Goal: Task Accomplishment & Management: Manage account settings

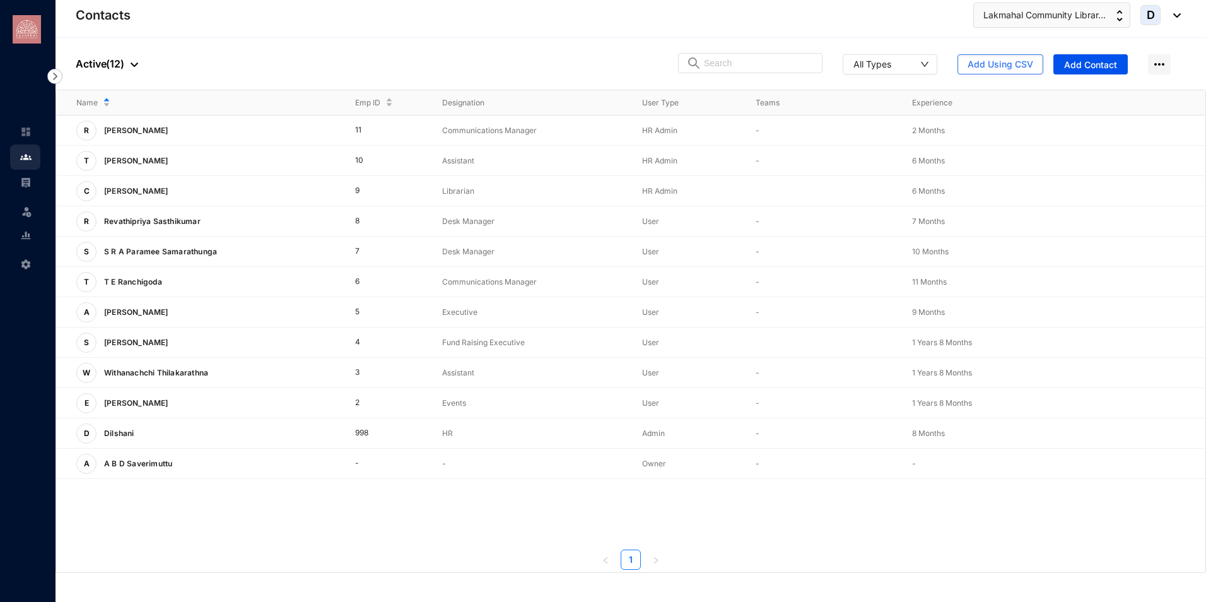
click at [1151, 23] on span "D" at bounding box center [1150, 15] width 20 height 20
click at [1079, 146] on link "Sign Out" at bounding box center [1117, 140] width 105 height 13
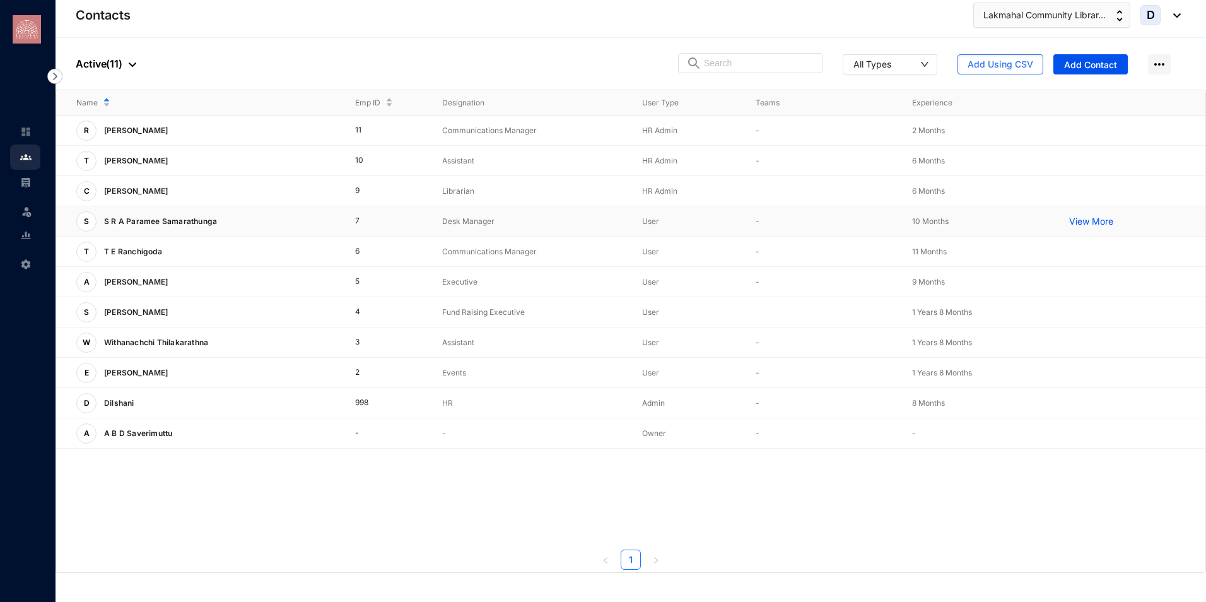
click at [176, 222] on p "S R A Paramee Samarathunga" at bounding box center [160, 221] width 126 height 20
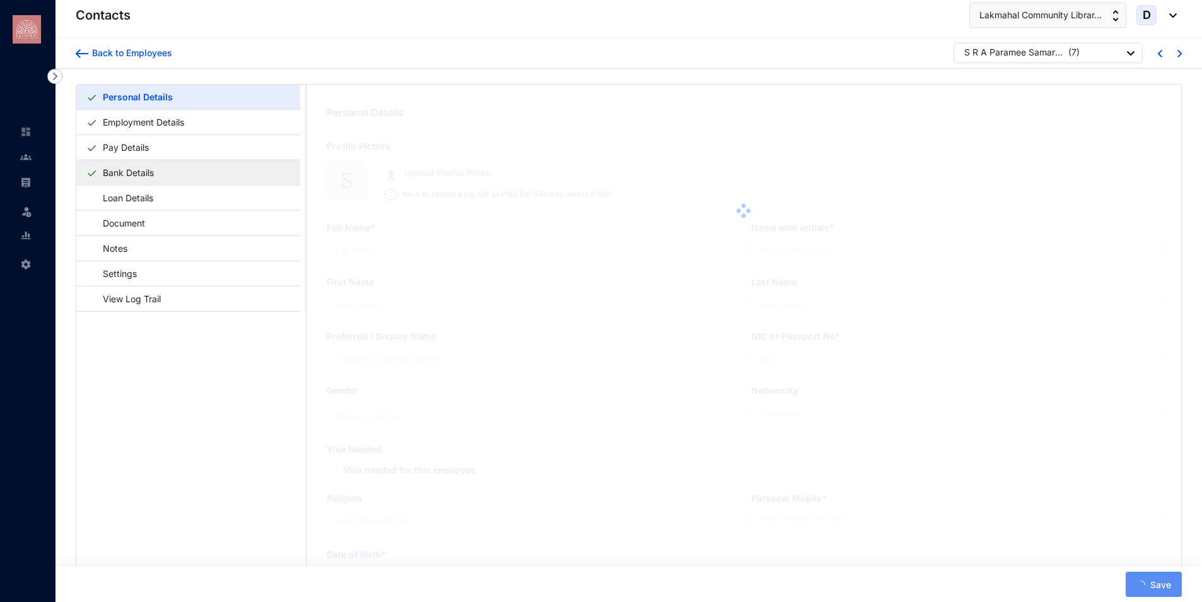
type input "S R A Paramee Samarathunga"
type input "Samarathunga S R A P"
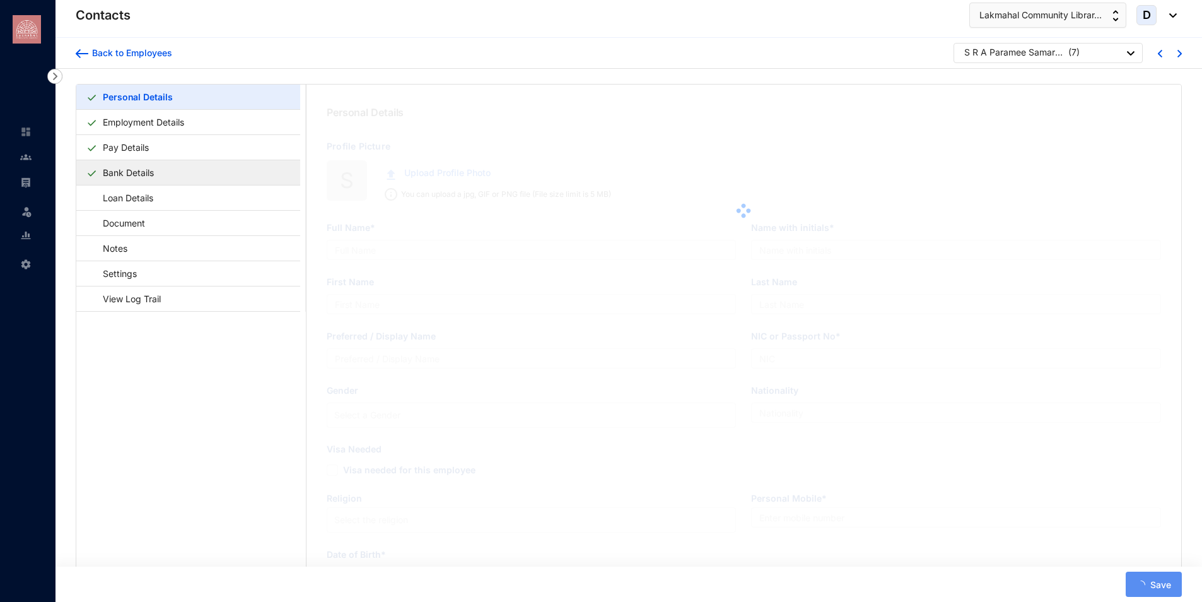
type input "975842118V"
type input "0222111111"
type input "1997-09-20"
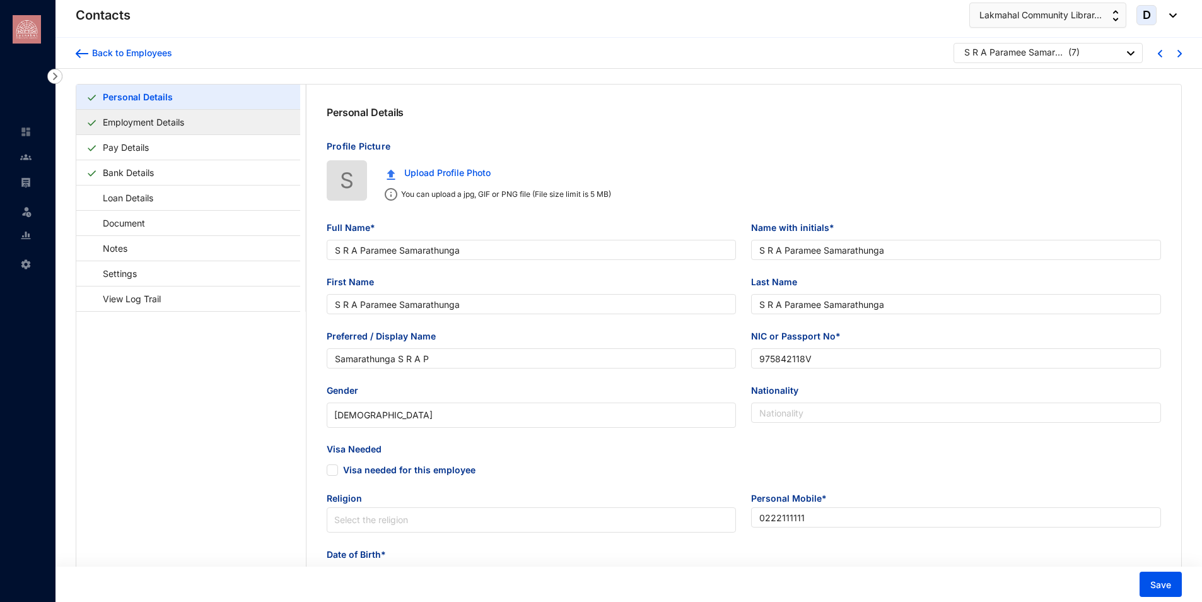
click at [127, 122] on link "Employment Details" at bounding box center [143, 122] width 91 height 26
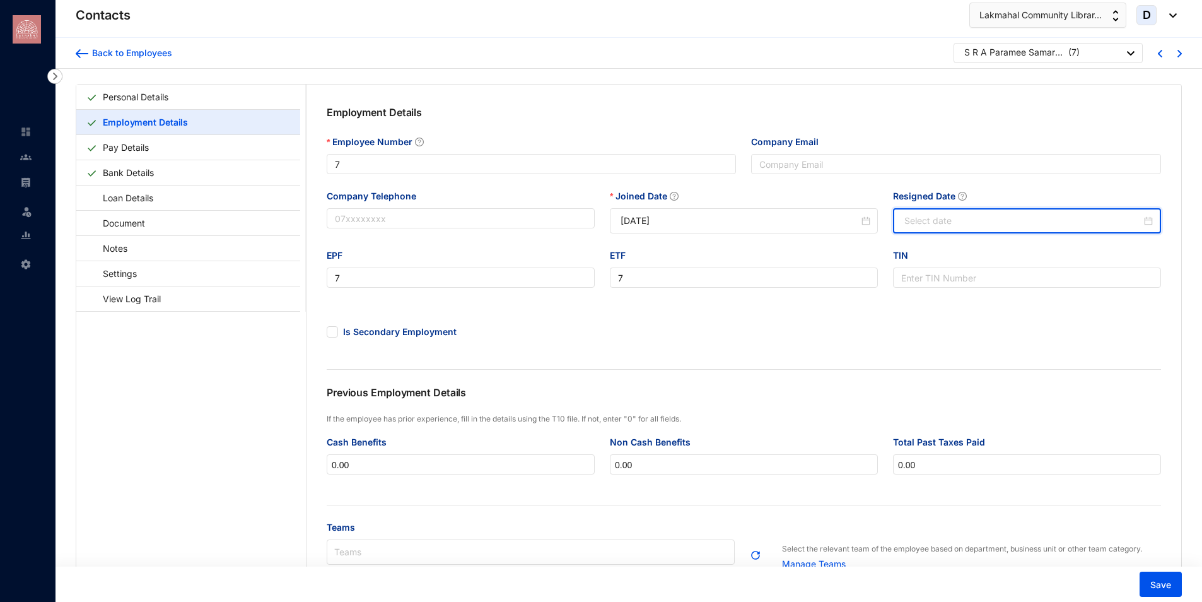
click at [920, 223] on input "Resigned Date" at bounding box center [1023, 221] width 237 height 14
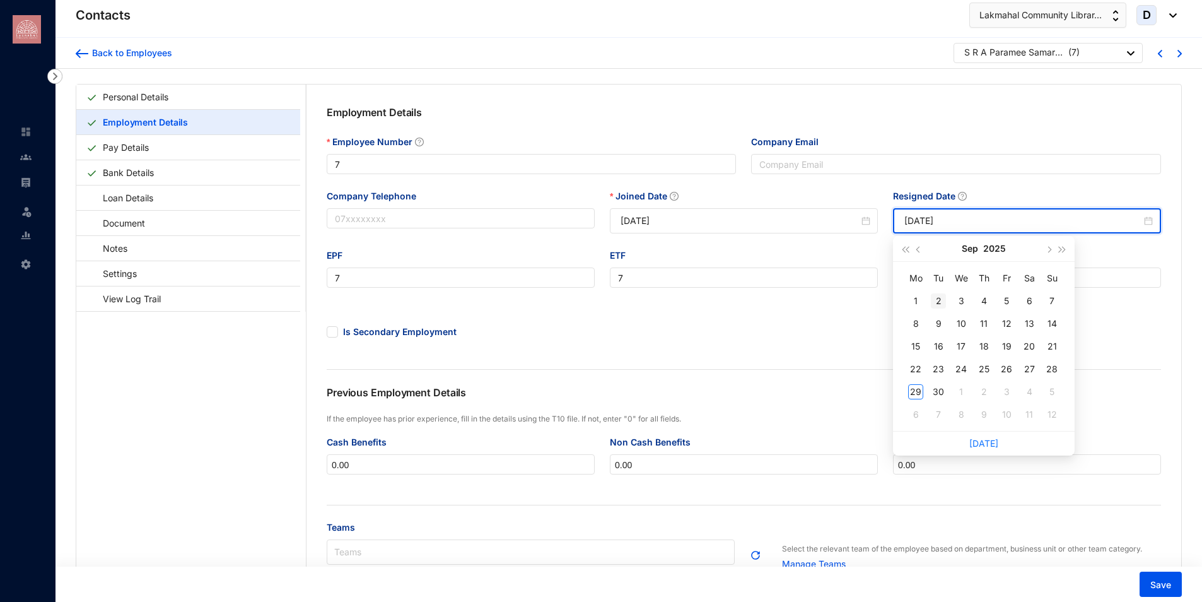
type input "2025-09-02"
click at [919, 252] on span "button" at bounding box center [920, 250] width 6 height 6
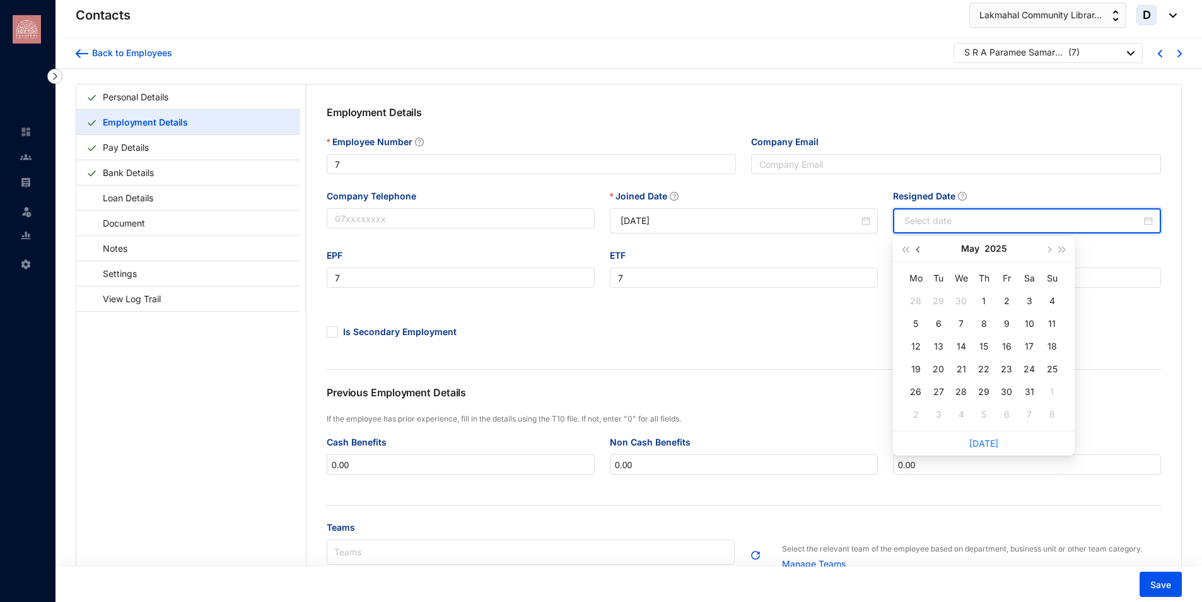
click at [919, 252] on span "button" at bounding box center [920, 250] width 6 height 6
type input "2025-04-01"
click at [917, 251] on button "button" at bounding box center [919, 248] width 14 height 25
type input "2025-03-01"
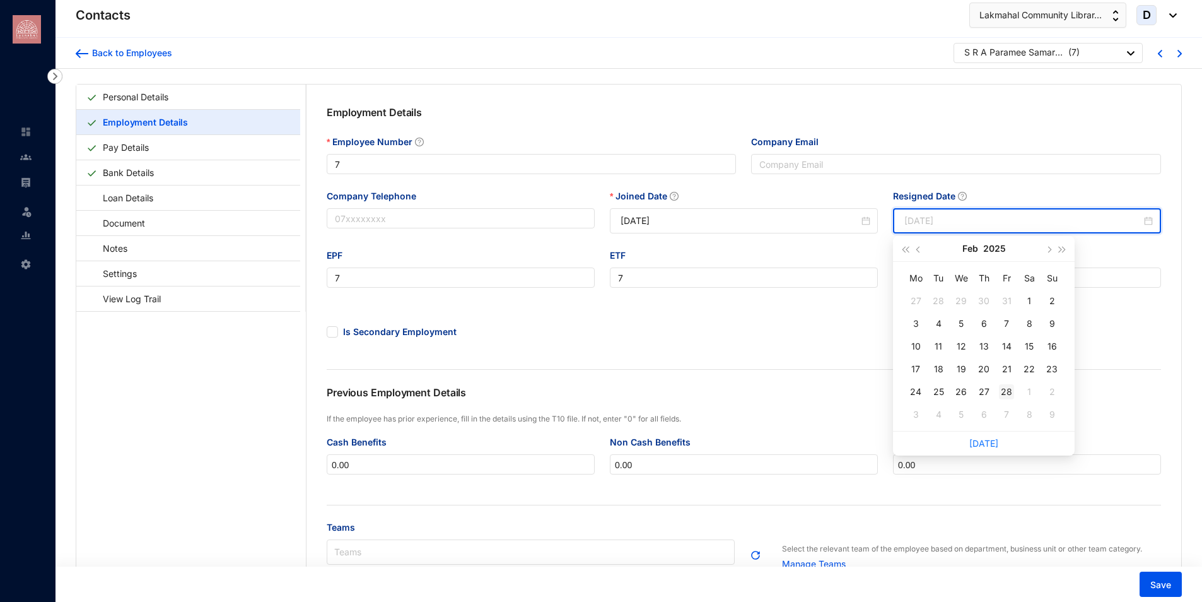
click at [1009, 392] on div "28" at bounding box center [1006, 391] width 15 height 15
type input "2025-02-28"
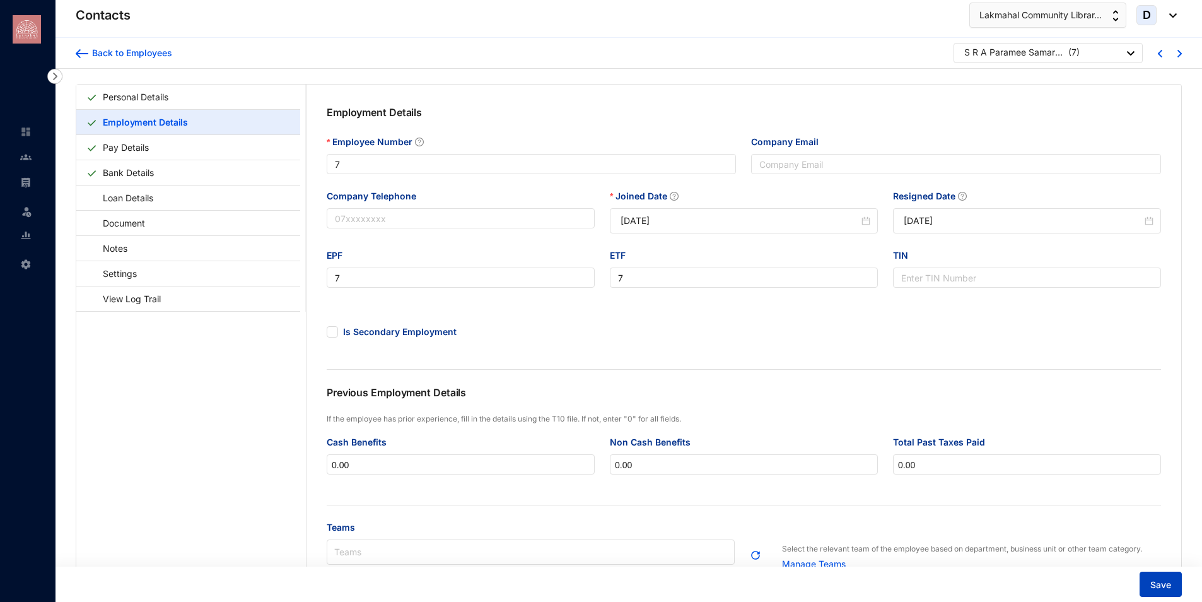
click at [1147, 574] on button "Save" at bounding box center [1161, 583] width 42 height 25
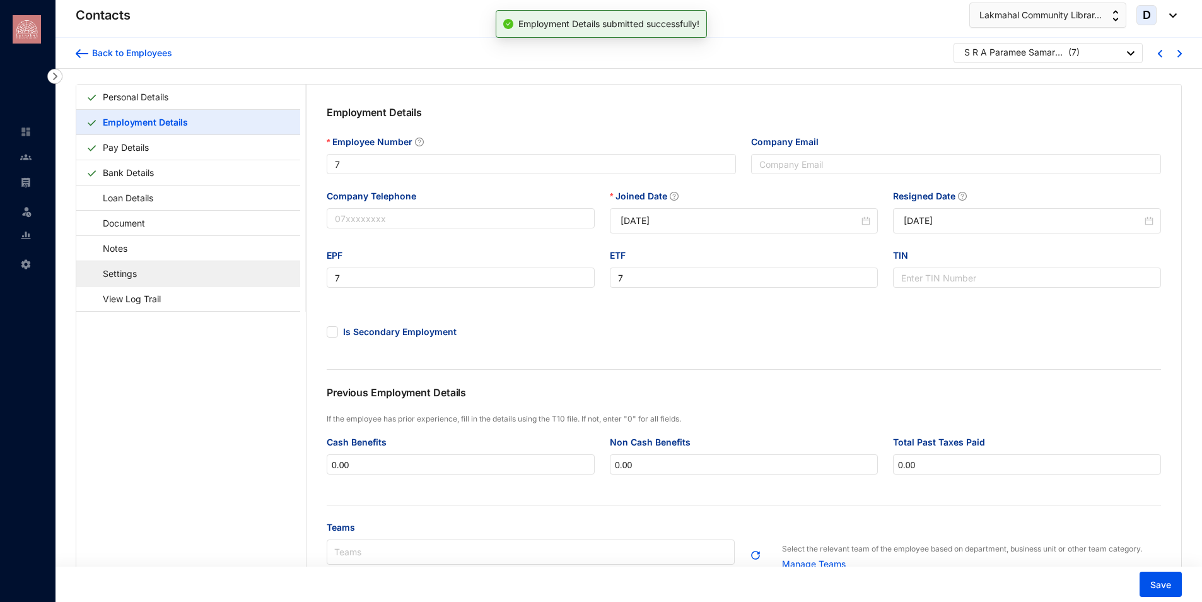
click at [106, 274] on link "Settings" at bounding box center [113, 274] width 55 height 26
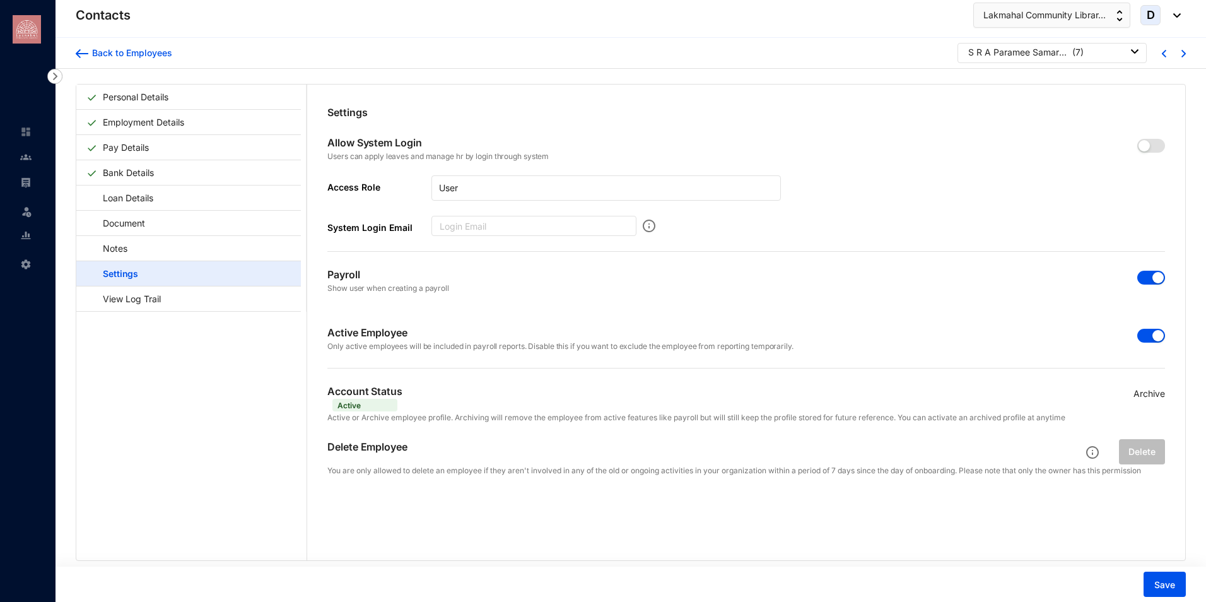
click at [1128, 392] on div "Account Status Active Archive" at bounding box center [746, 389] width 838 height 43
click at [1140, 391] on p "Archive" at bounding box center [1150, 394] width 32 height 14
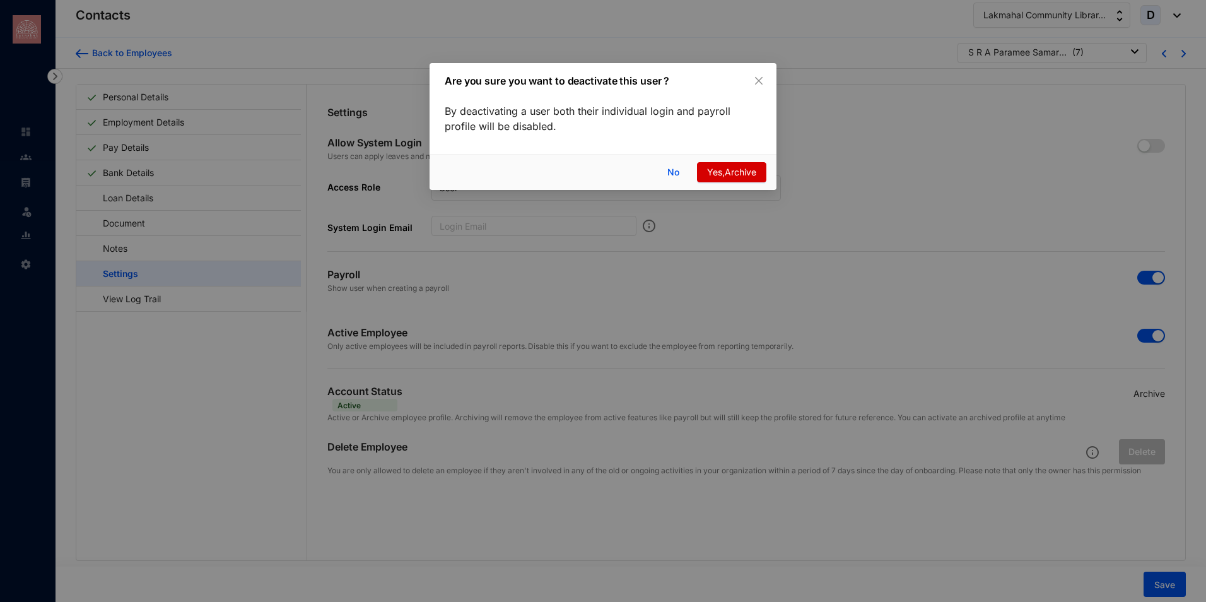
click at [751, 174] on span "Yes,Archive" at bounding box center [731, 172] width 49 height 14
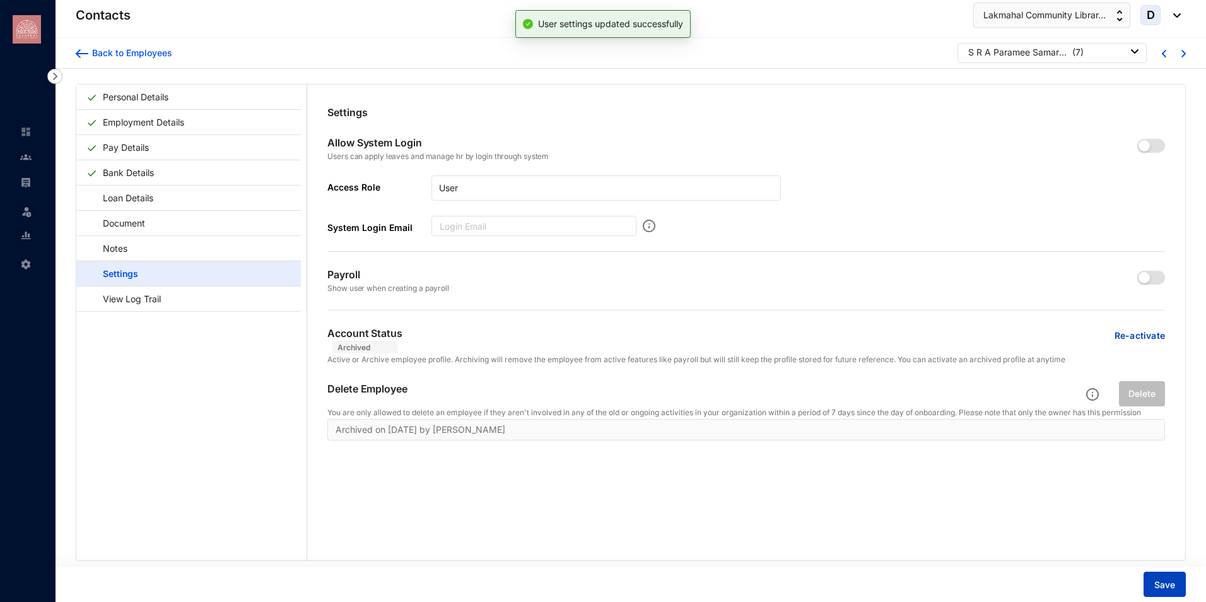
click at [1181, 590] on button "Save" at bounding box center [1165, 583] width 42 height 25
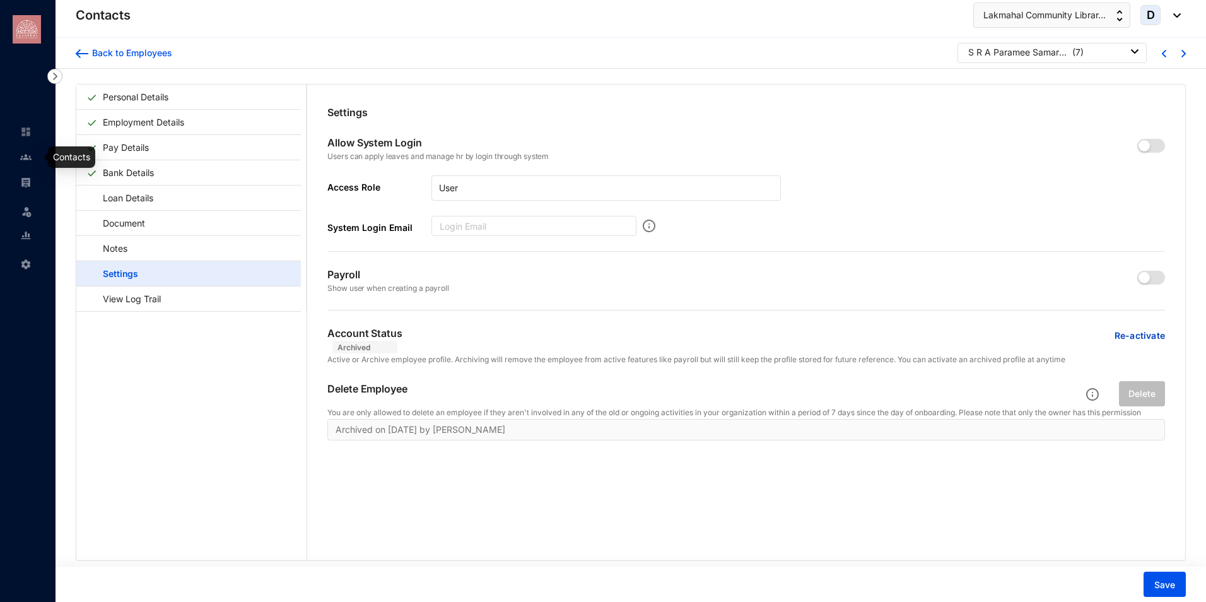
click at [26, 162] on img at bounding box center [25, 156] width 11 height 11
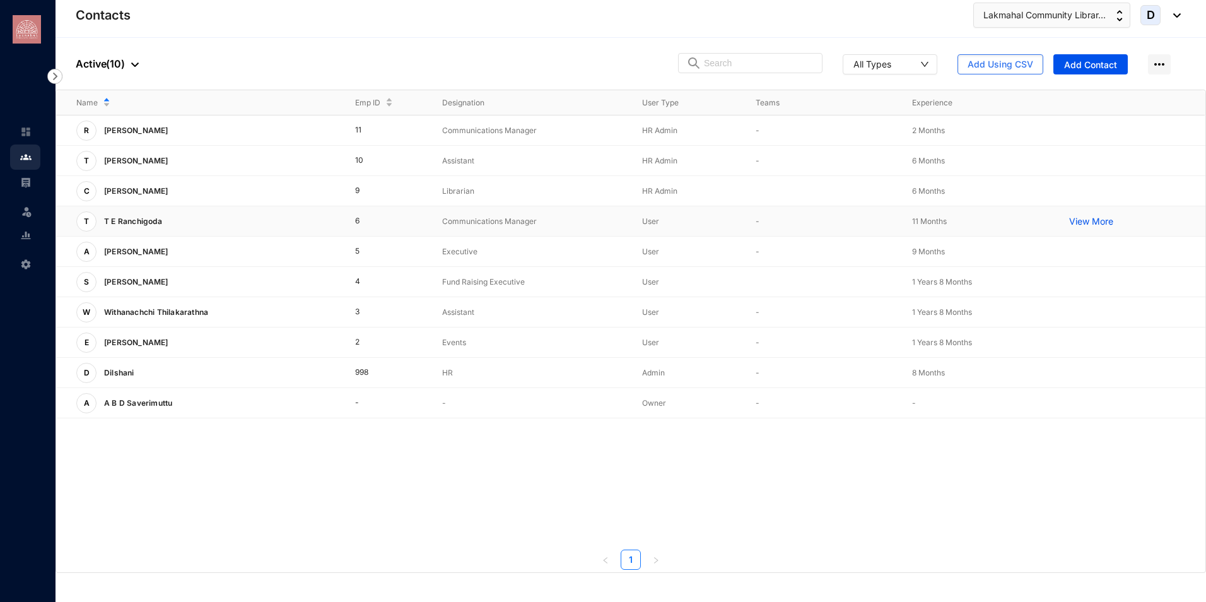
click at [138, 223] on div "Name Emp ID Designation User Type Teams Experience R Rashmi Sathanandan 11 Comm…" at bounding box center [630, 329] width 1149 height 479
click at [126, 225] on p "T E Ranchigoda" at bounding box center [132, 221] width 71 height 20
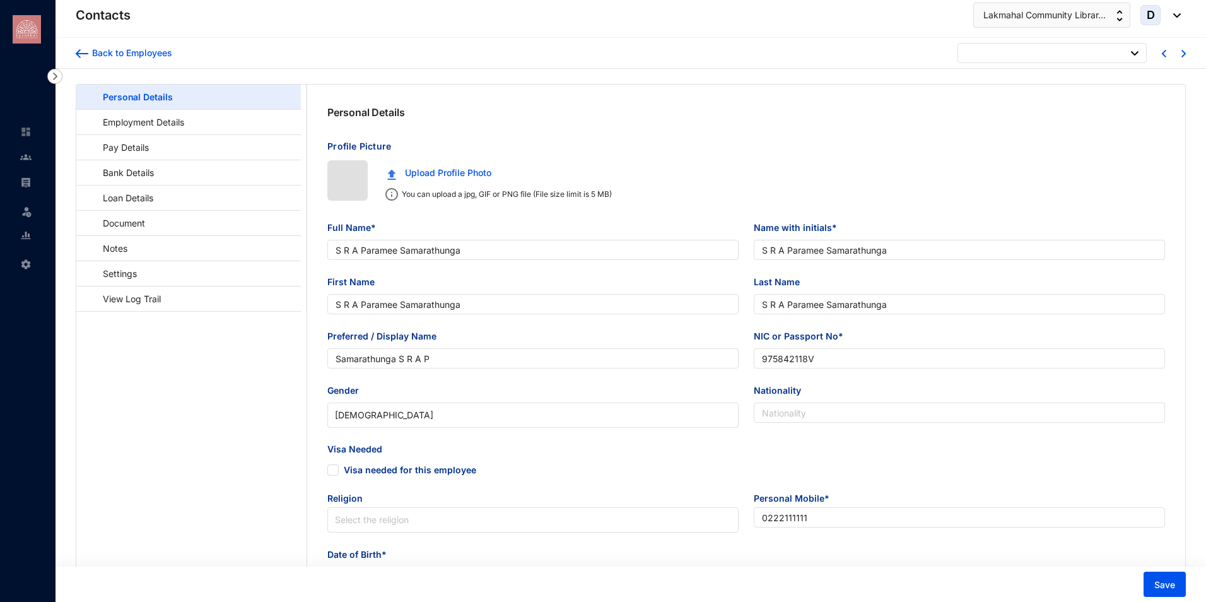
type input "1997-09-20"
type input "T E Ranchigoda"
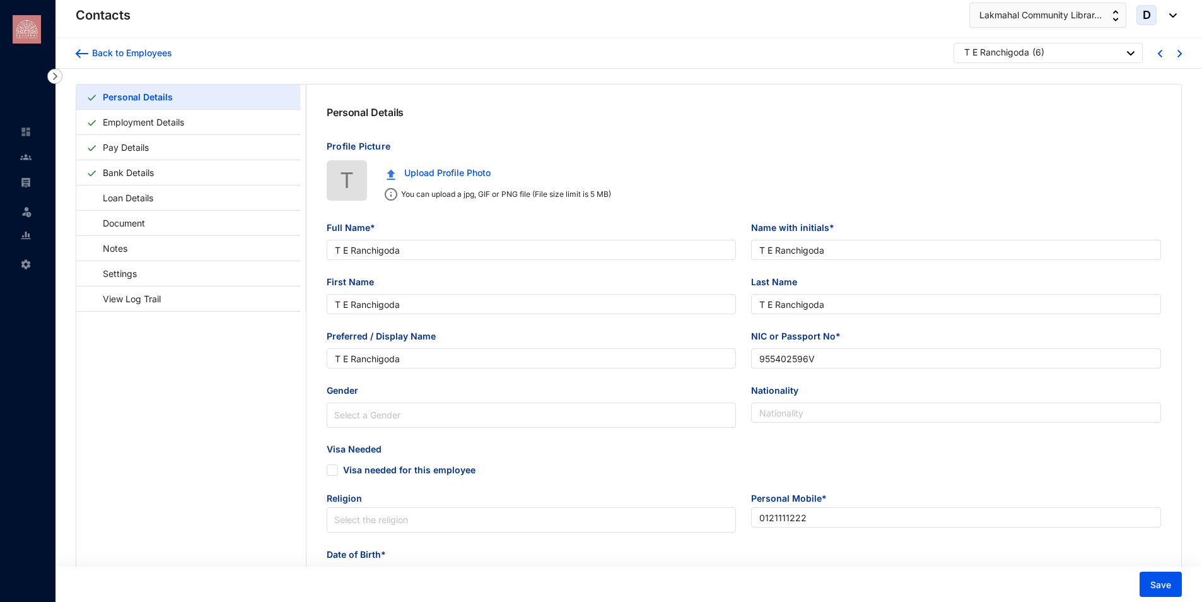
type input "T E Ranchigoda"
type input "955402596V"
type input "0121111222"
type input "1995-03-30"
click at [166, 123] on link "Employment Details" at bounding box center [143, 122] width 91 height 26
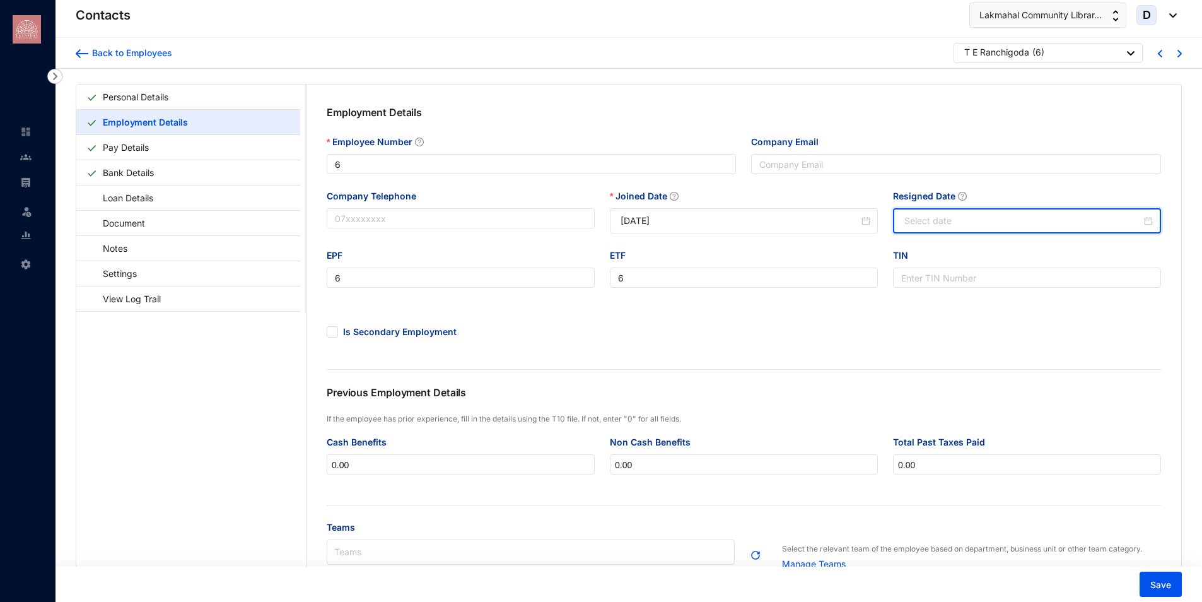
click at [965, 225] on input "Resigned Date" at bounding box center [1023, 221] width 237 height 14
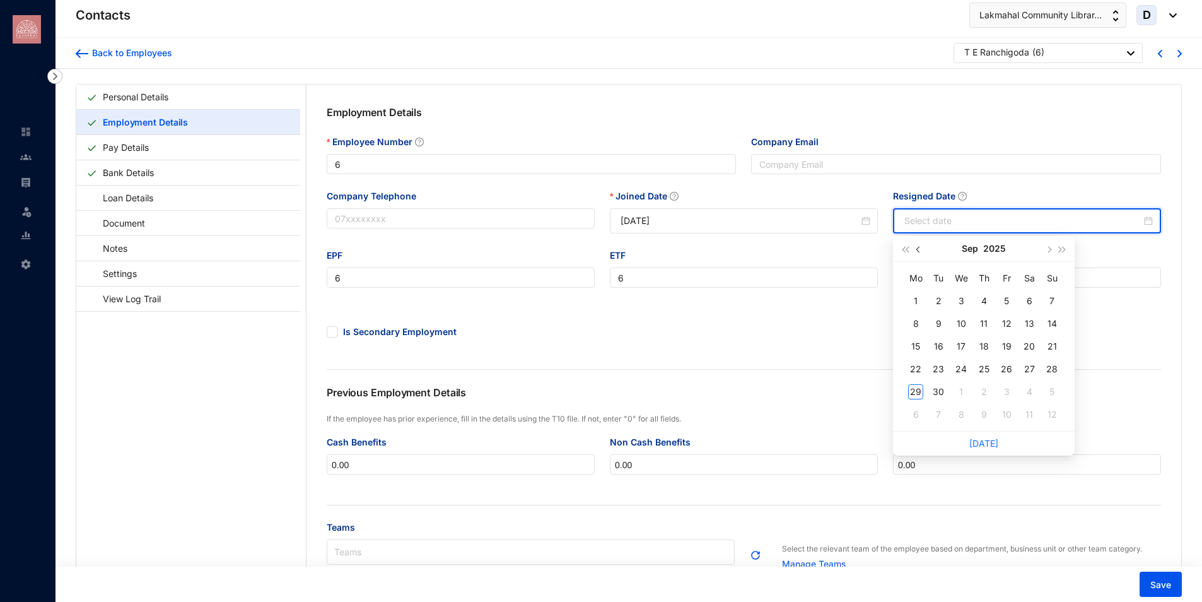
click at [917, 253] on button "button" at bounding box center [919, 248] width 14 height 25
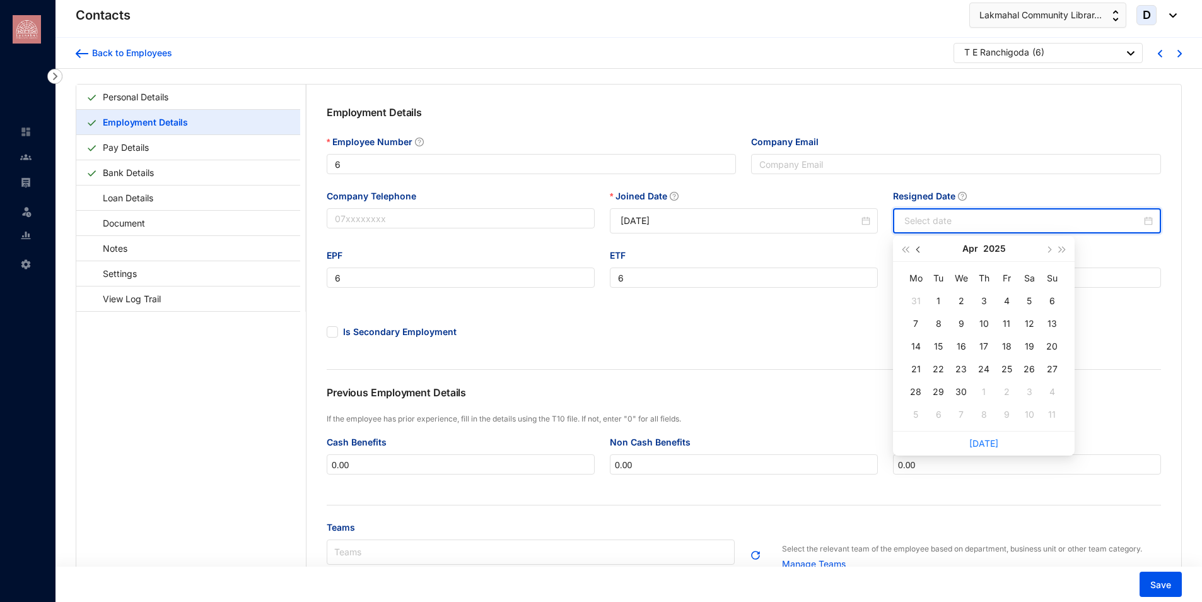
click at [917, 253] on button "button" at bounding box center [919, 248] width 14 height 25
click at [1011, 397] on div "28" at bounding box center [1006, 391] width 15 height 15
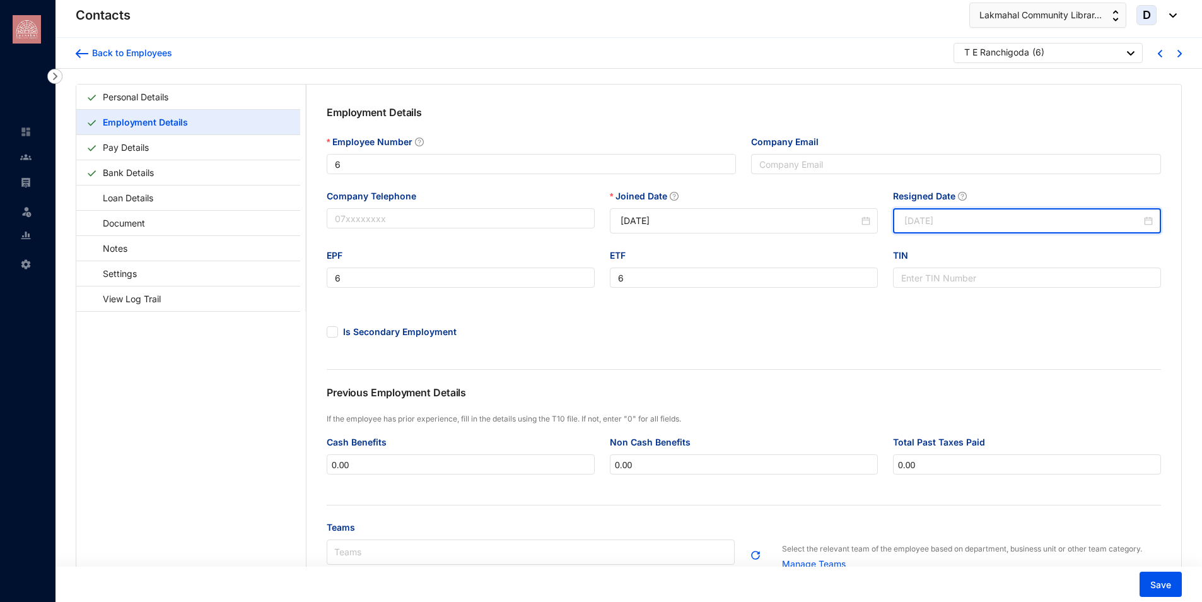
type input "2025-02-28"
click at [1161, 581] on span "Save" at bounding box center [1161, 584] width 21 height 13
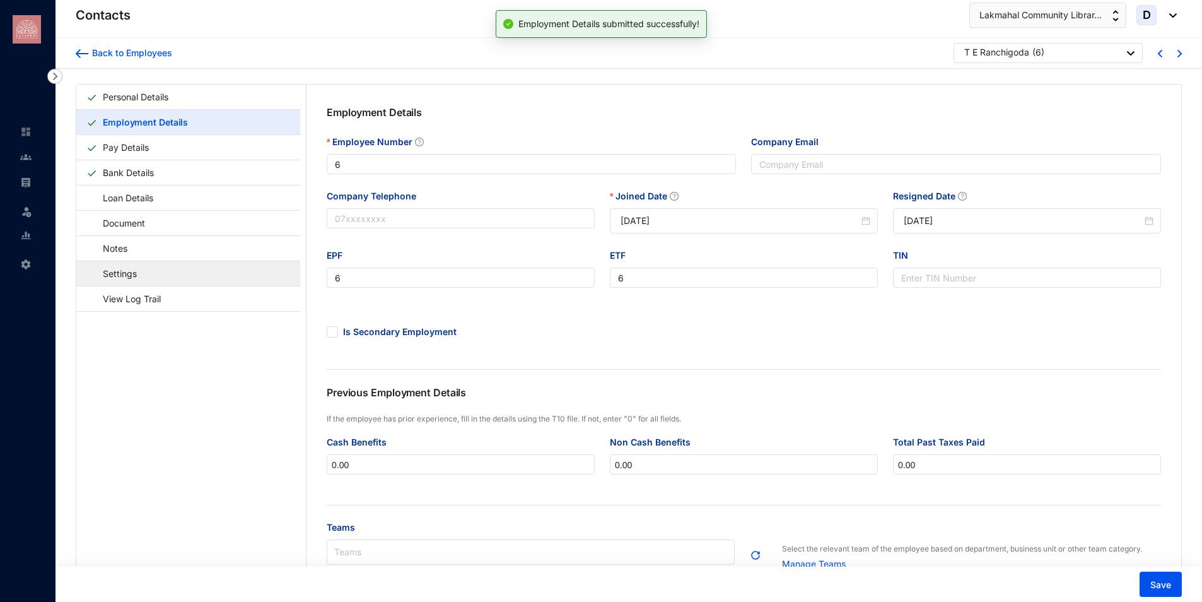
click at [141, 271] on link "Settings" at bounding box center [113, 274] width 55 height 26
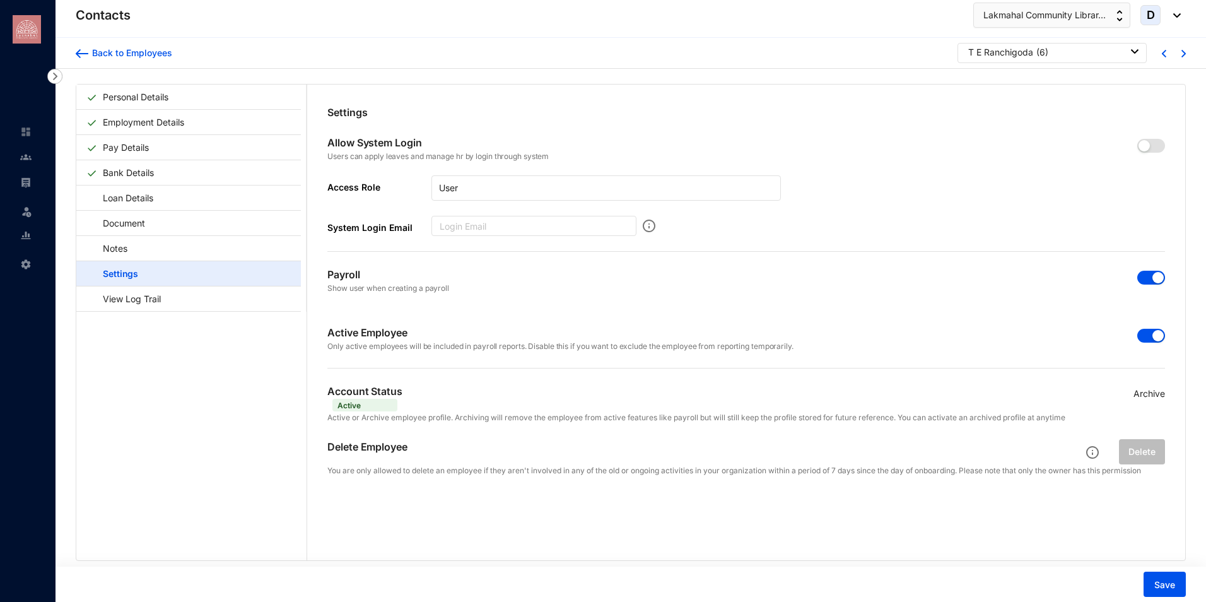
click at [1137, 391] on p "Archive" at bounding box center [1150, 394] width 32 height 14
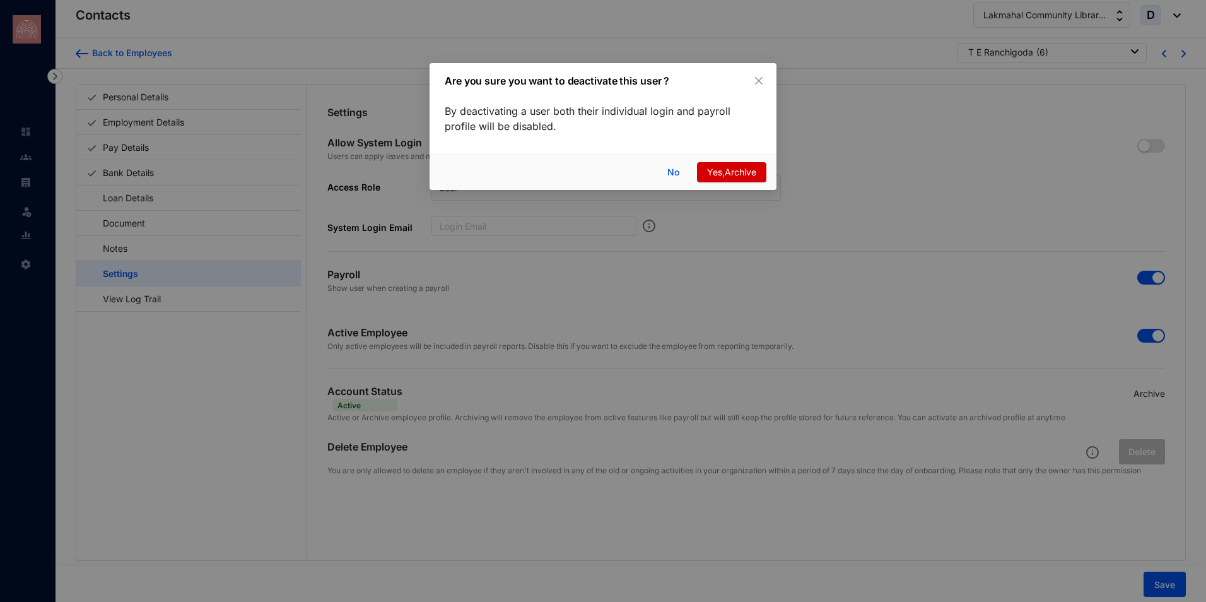
click at [743, 173] on span "Yes,Archive" at bounding box center [731, 172] width 49 height 14
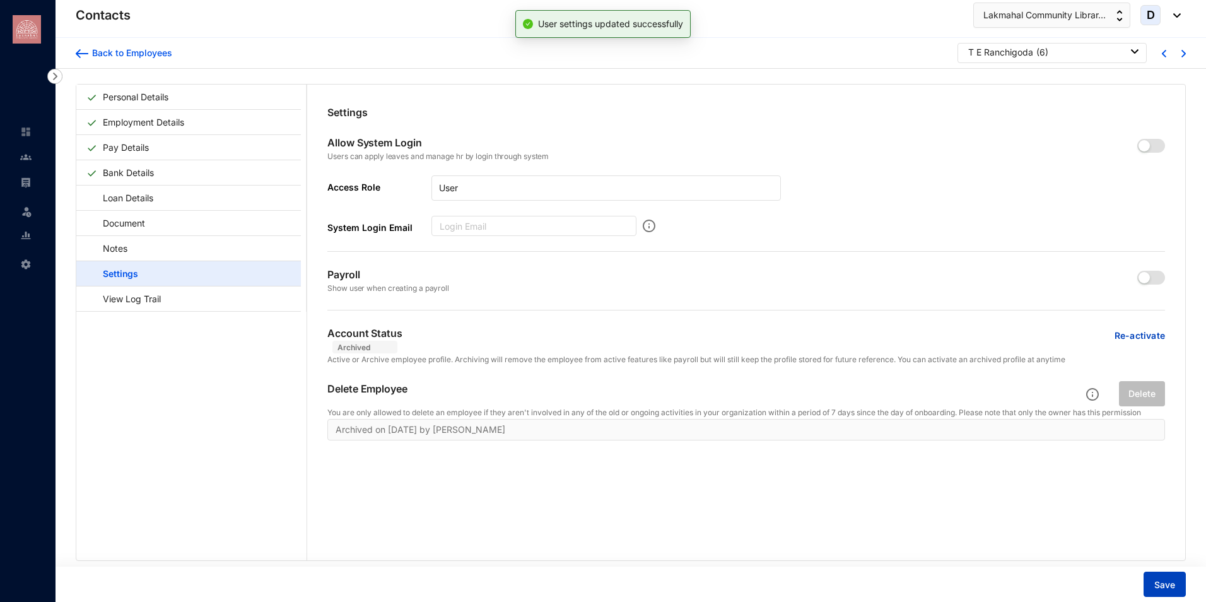
click at [1165, 594] on button "Save" at bounding box center [1165, 583] width 42 height 25
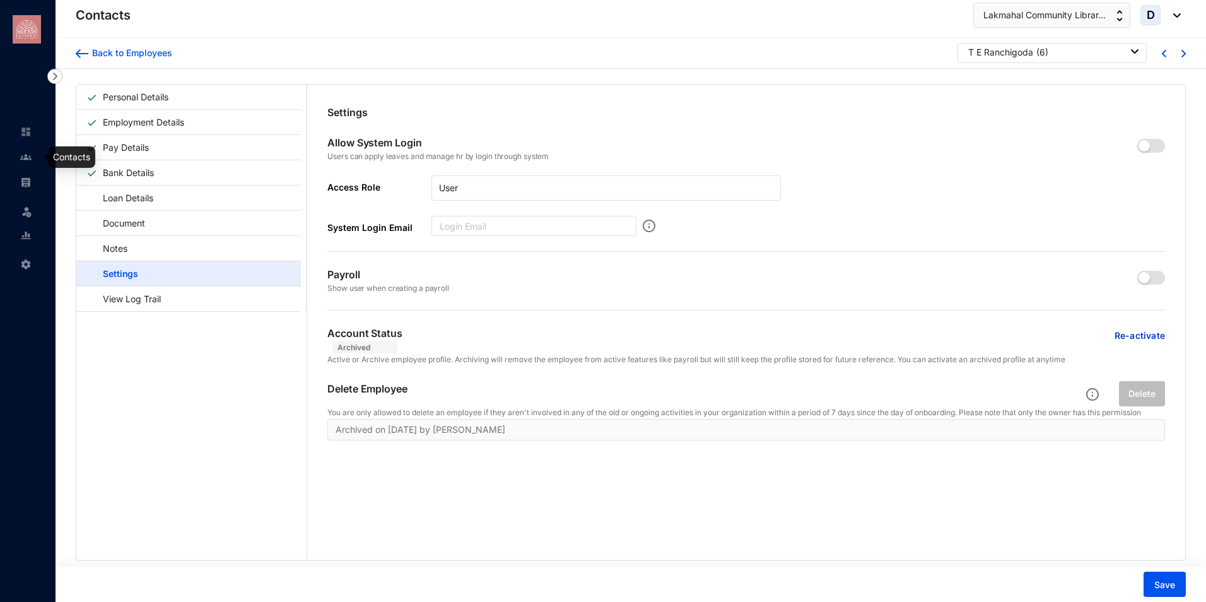
click at [27, 148] on div at bounding box center [25, 150] width 11 height 11
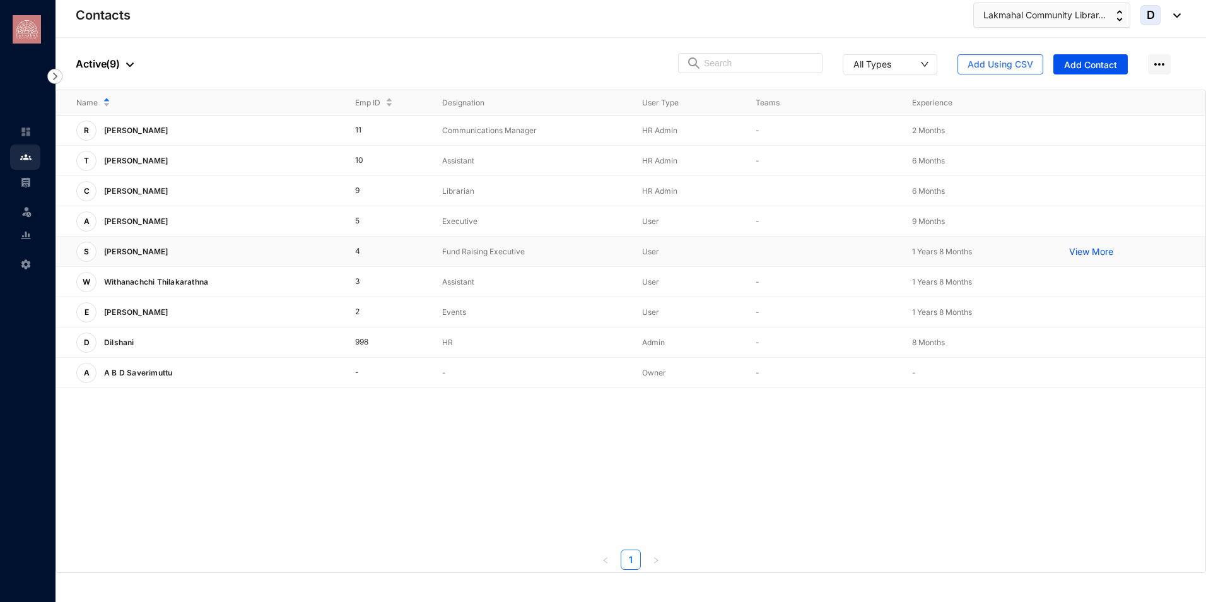
click at [182, 247] on div "Name Emp ID Designation User Type Teams Experience R Rashmi Sathanandan 11 Comm…" at bounding box center [630, 329] width 1149 height 479
click at [153, 255] on p "[PERSON_NAME]" at bounding box center [135, 252] width 77 height 20
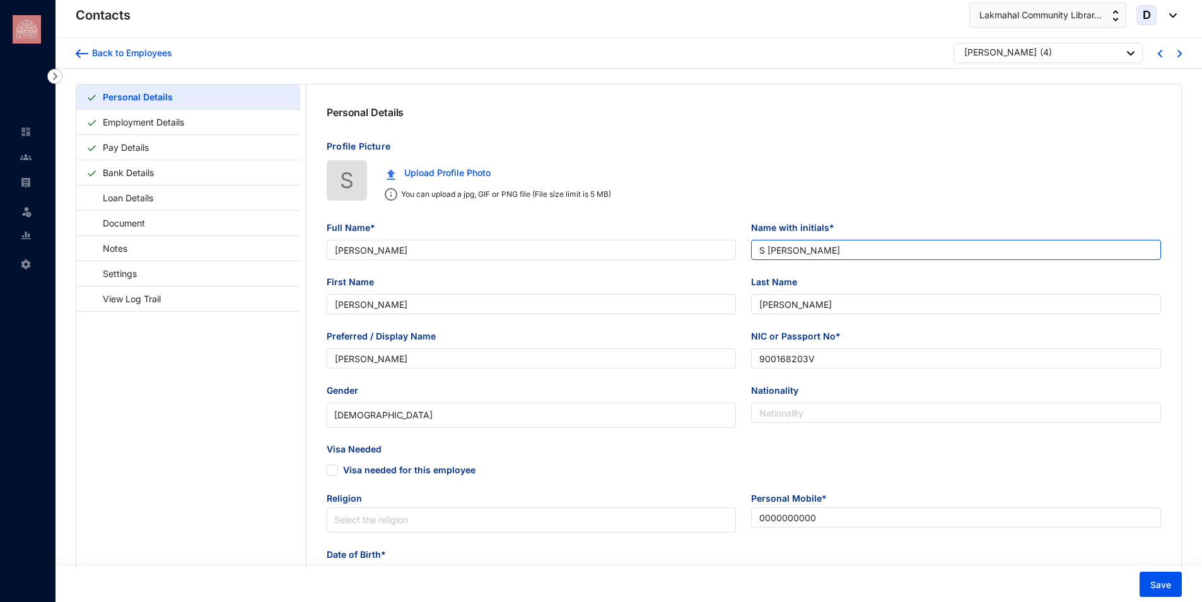
type input "[PERSON_NAME]"
type input "S Shanmugarajah"
type input "Shanthini"
type input "Shanmugarajah"
type input "Shanthini"
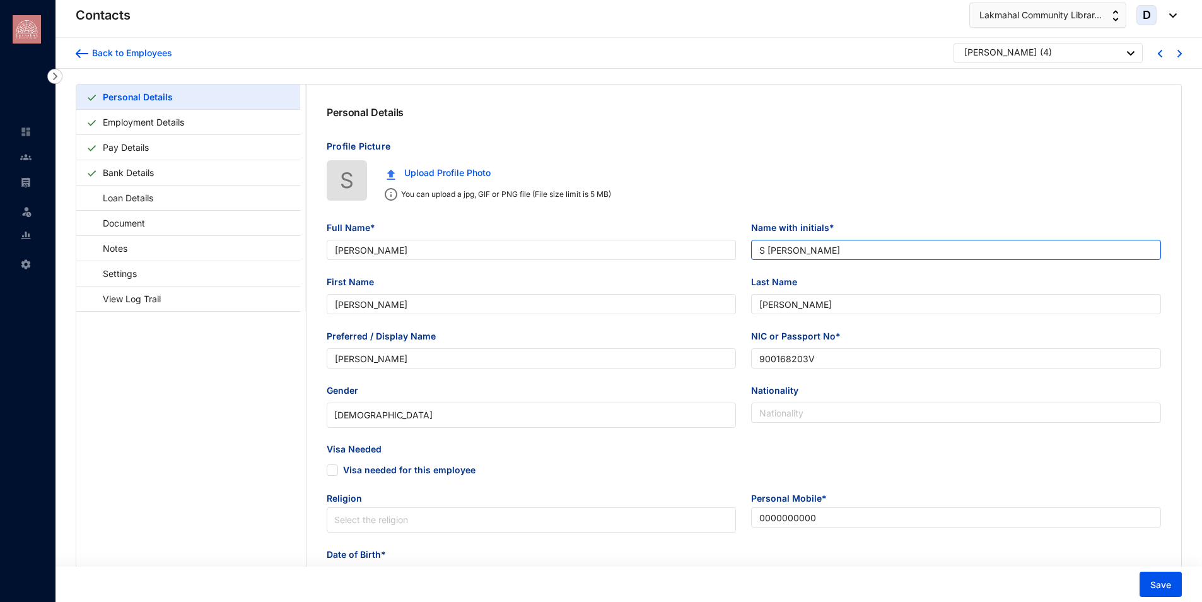
type input "900168203V"
type input "0000000000"
type input "1990-09-06"
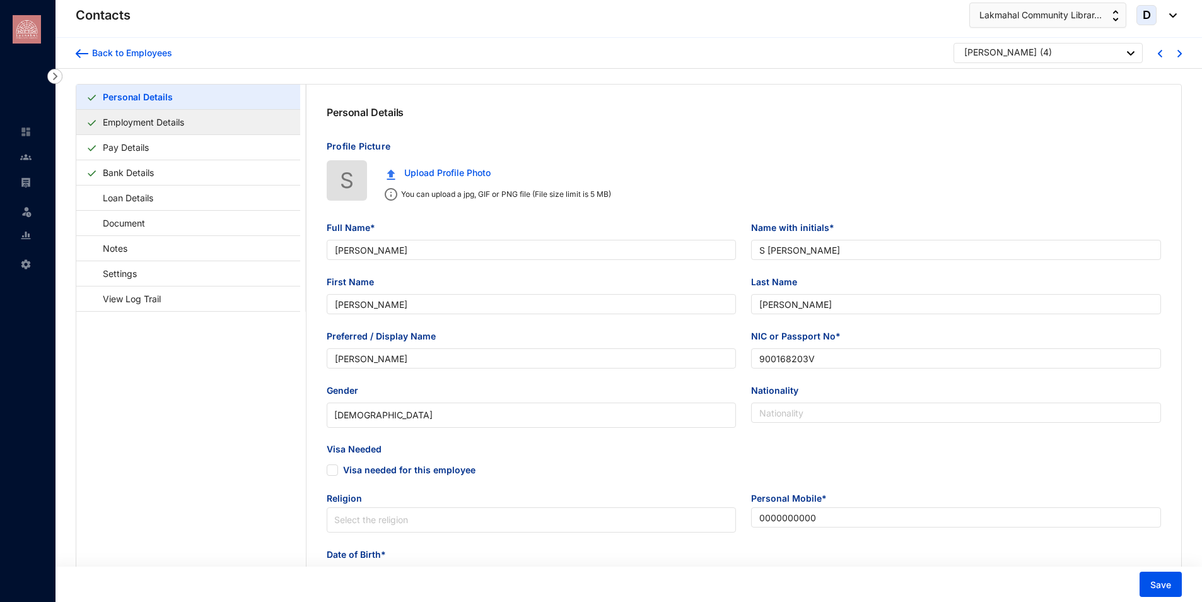
click at [179, 127] on link "Employment Details" at bounding box center [143, 122] width 91 height 26
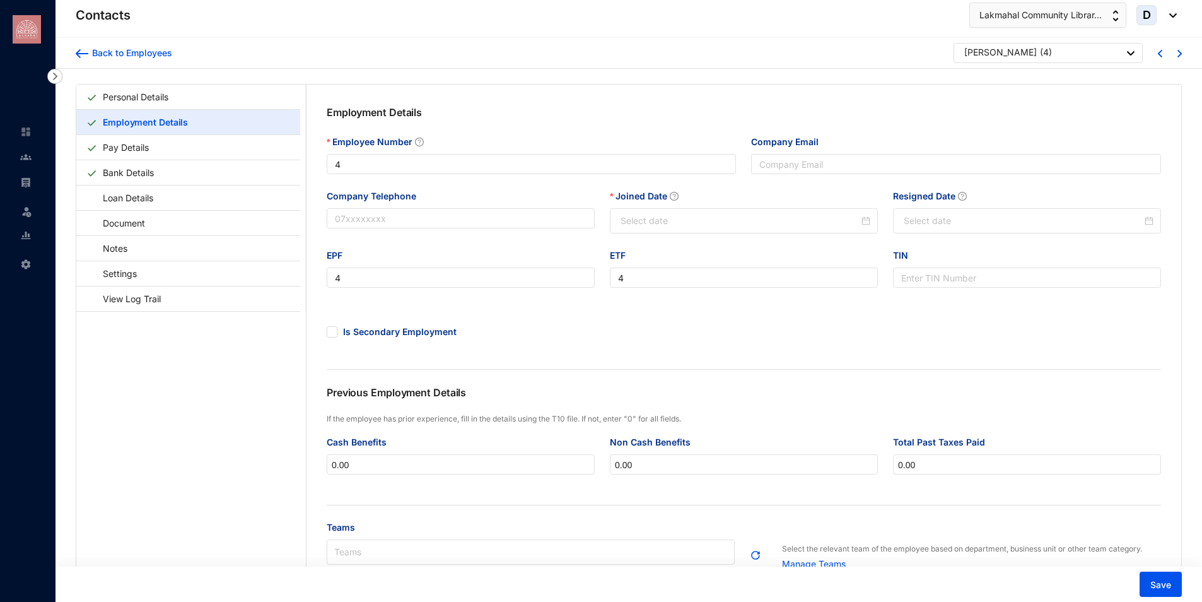
type input "2024-01-01"
click at [953, 223] on input "Resigned Date" at bounding box center [1023, 221] width 238 height 14
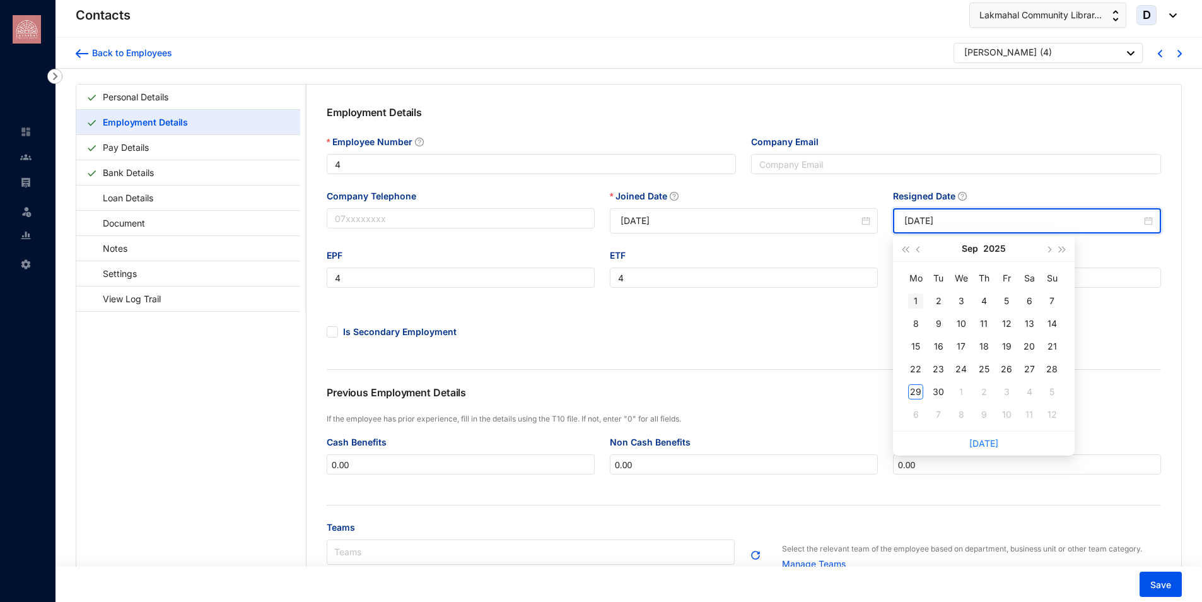
type input "2025-09-01"
click at [922, 248] on button "button" at bounding box center [919, 248] width 14 height 25
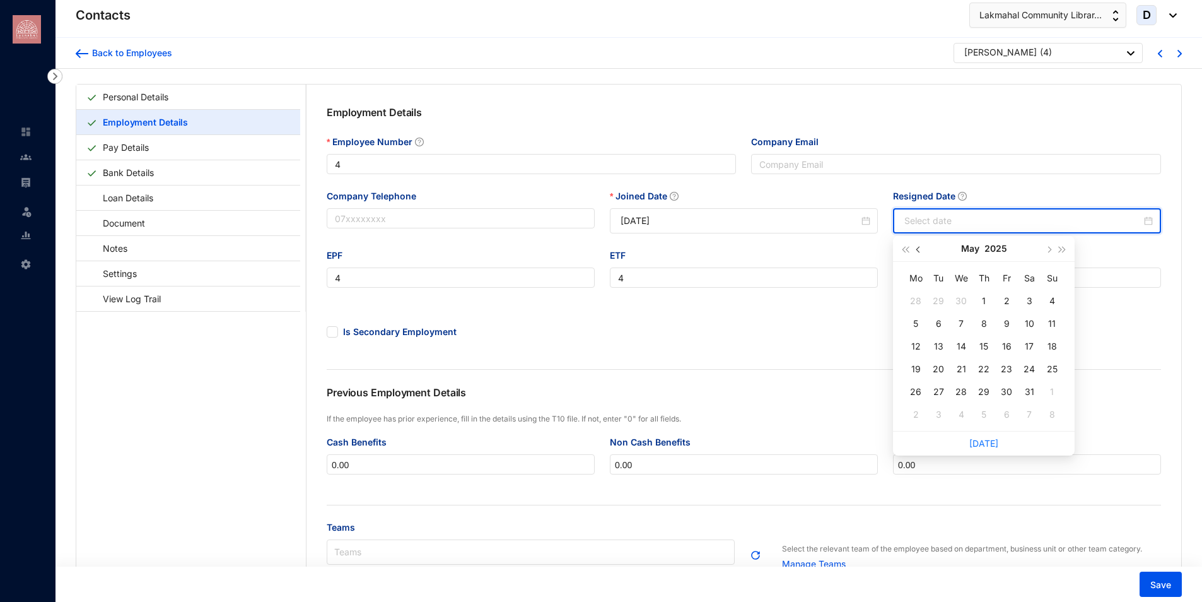
click at [922, 248] on button "button" at bounding box center [919, 248] width 14 height 25
type input "2025-03-08"
click at [1002, 390] on div "28" at bounding box center [1006, 391] width 15 height 15
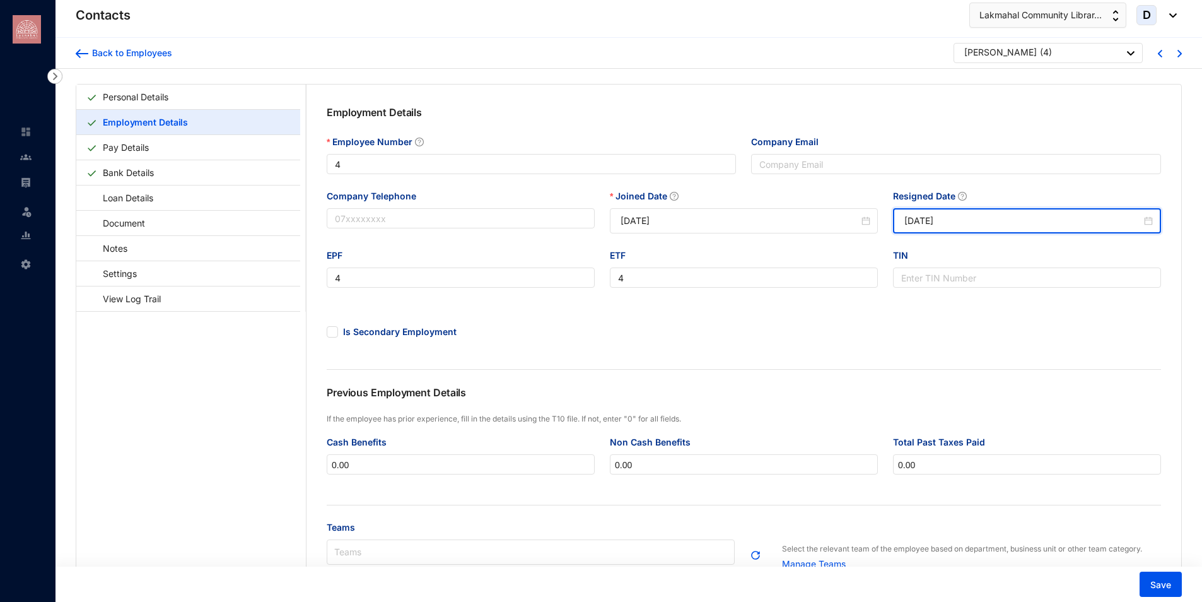
type input "2025-02-28"
click at [1162, 585] on span "Save" at bounding box center [1161, 584] width 21 height 13
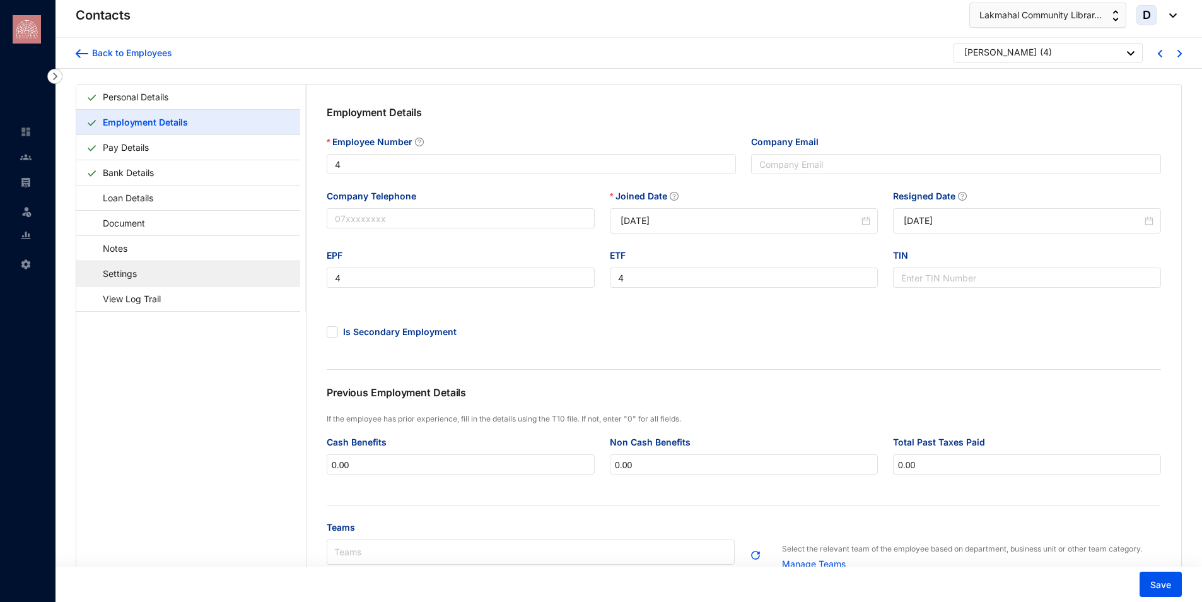
click at [141, 278] on link "Settings" at bounding box center [113, 274] width 55 height 26
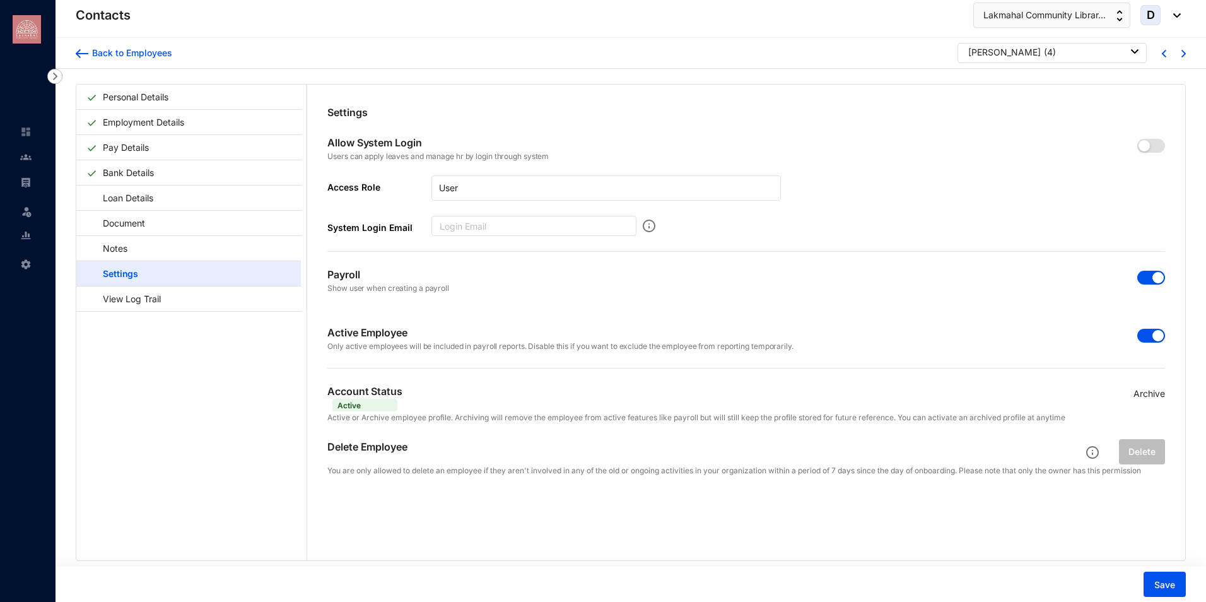
click at [1145, 398] on p "Archive" at bounding box center [1150, 394] width 32 height 14
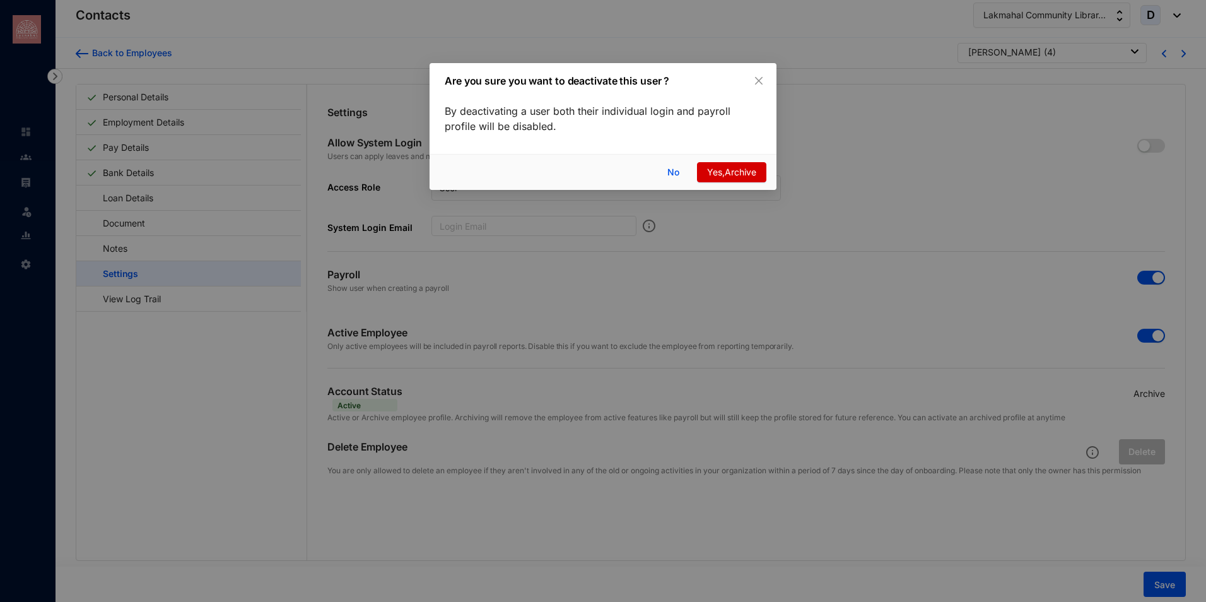
click at [745, 171] on span "Yes,Archive" at bounding box center [731, 172] width 49 height 14
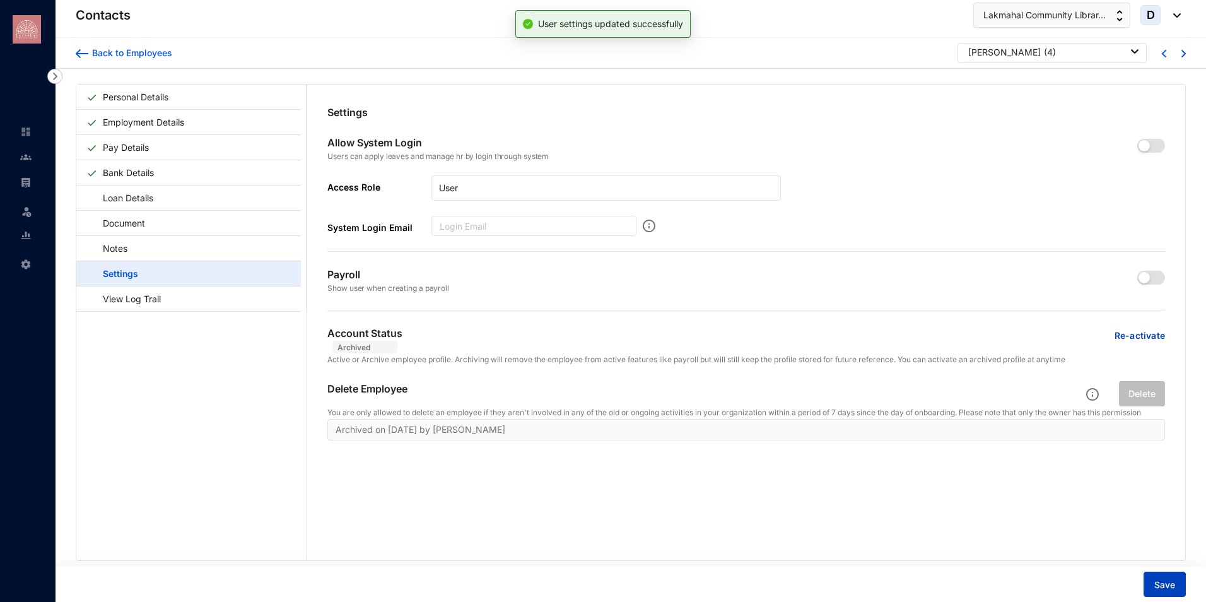
click at [1165, 592] on button "Save" at bounding box center [1165, 583] width 42 height 25
click at [42, 156] on ul "Leave Settings" at bounding box center [28, 197] width 56 height 156
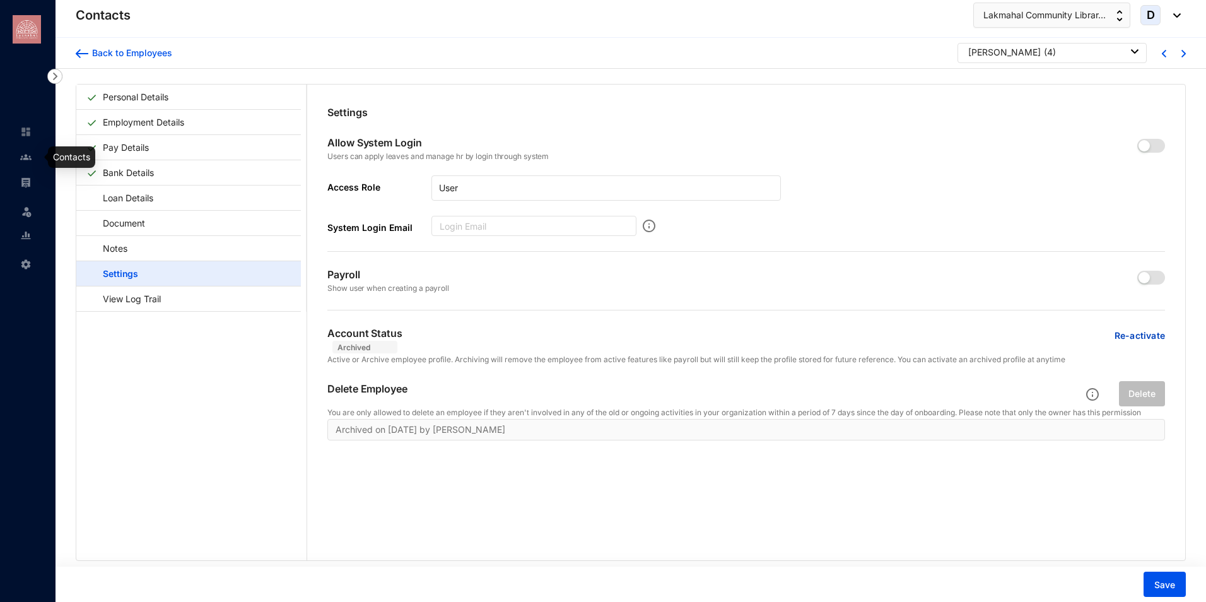
click at [32, 158] on link at bounding box center [36, 157] width 32 height 13
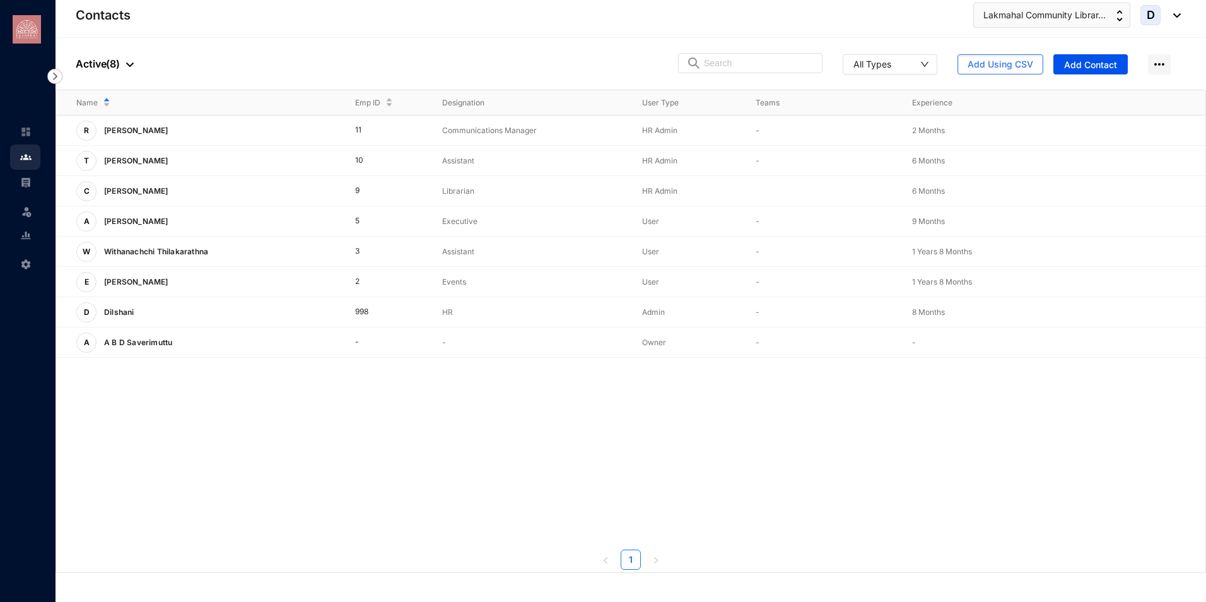
click at [1152, 15] on span "D" at bounding box center [1151, 14] width 8 height 11
click at [1082, 143] on link "Sign Out" at bounding box center [1117, 140] width 105 height 13
